Goal: Task Accomplishment & Management: Use online tool/utility

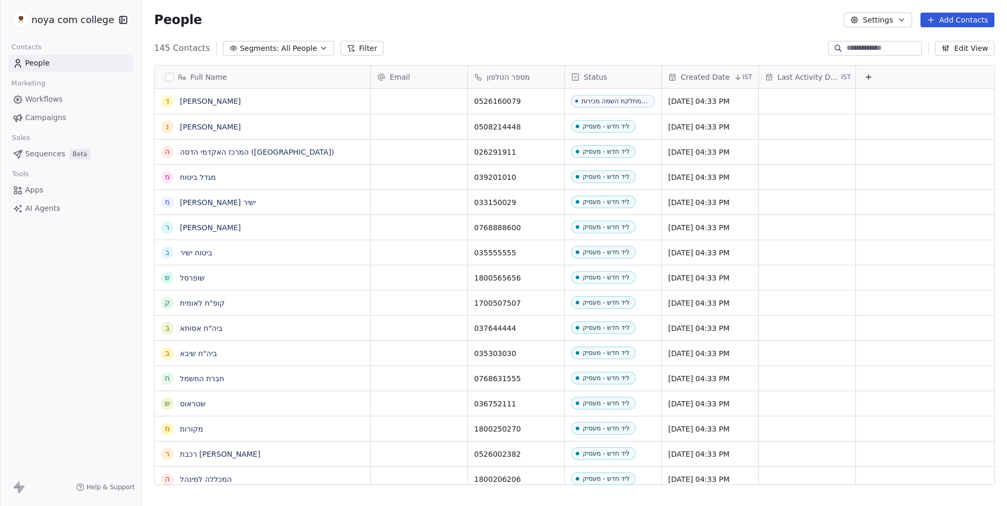
scroll to position [445, 865]
click at [28, 191] on span "Apps" at bounding box center [34, 190] width 18 height 11
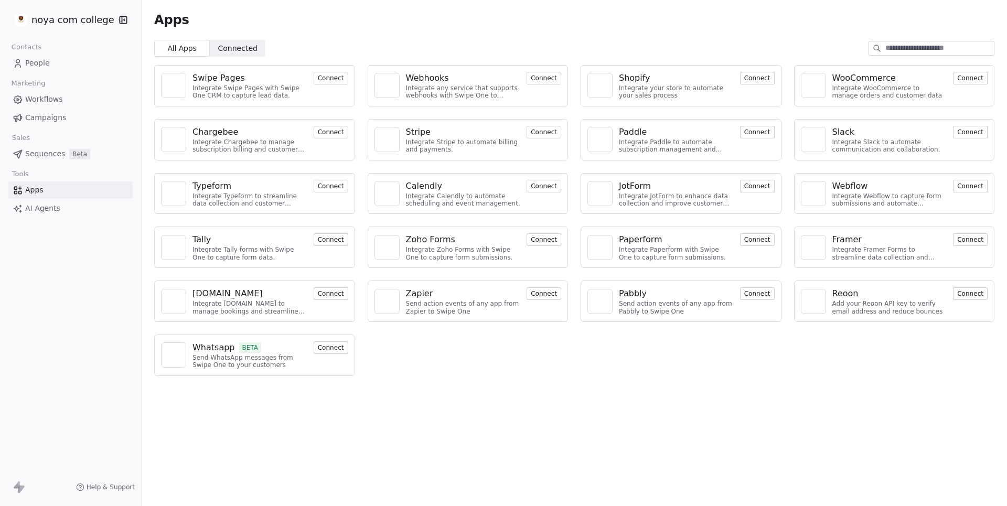
click at [535, 84] on button "Connect" at bounding box center [543, 78] width 35 height 13
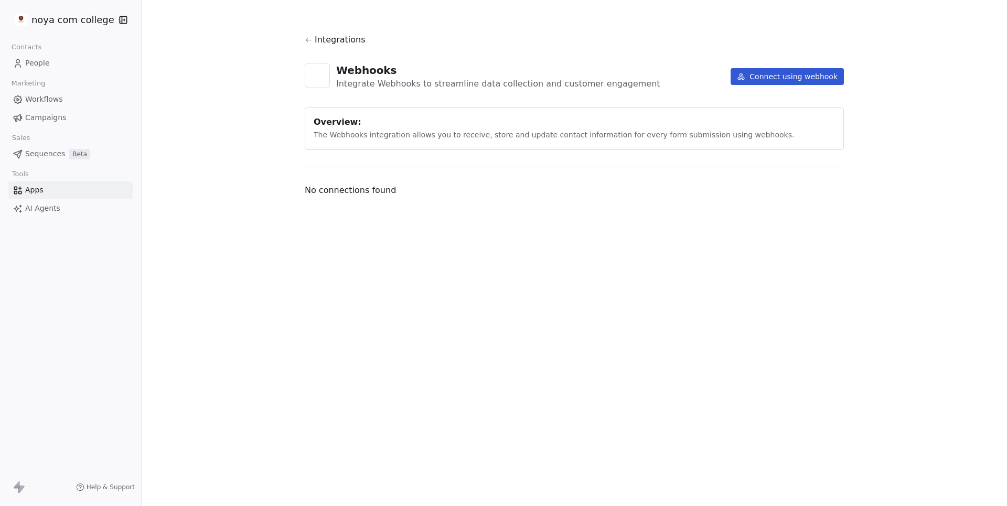
click at [338, 44] on span "Integrations" at bounding box center [340, 40] width 51 height 13
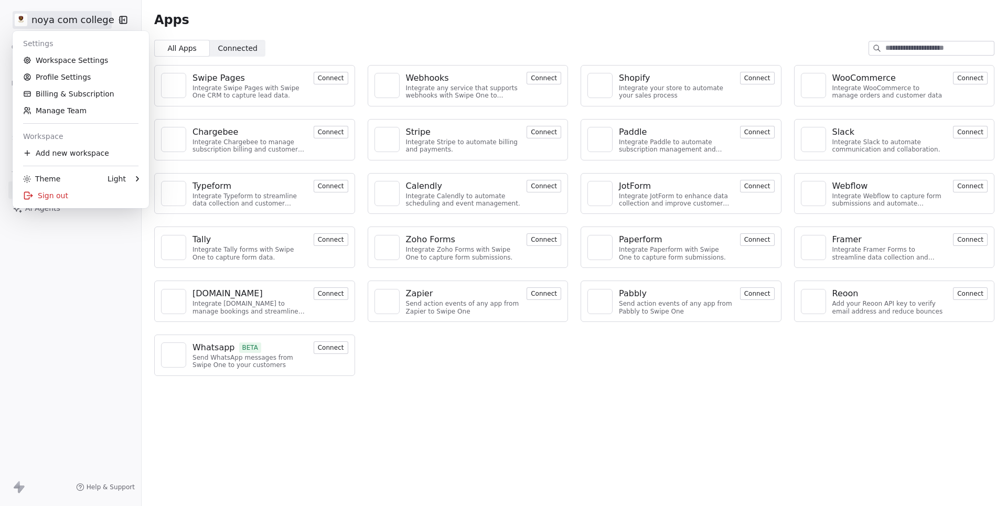
click at [77, 24] on html "noya com college Contacts People Marketing Workflows Campaigns Sales Sequences …" at bounding box center [503, 253] width 1007 height 506
click at [317, 435] on html "noya com college Contacts People Marketing Workflows Campaigns Sales Sequences …" at bounding box center [503, 253] width 1007 height 506
